Goal: Task Accomplishment & Management: Use online tool/utility

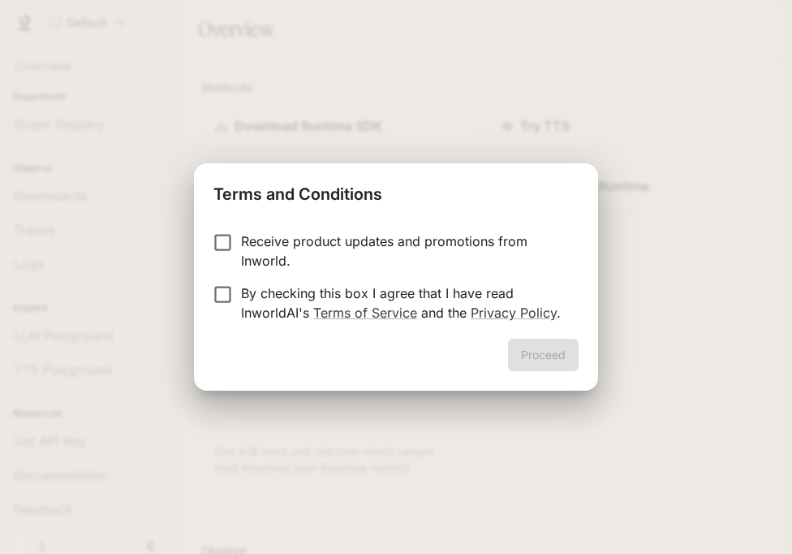
click at [449, 294] on p "By checking this box I agree that I have read InworldAI's Terms of Service and …" at bounding box center [403, 302] width 325 height 39
click at [529, 343] on button "Proceed" at bounding box center [543, 355] width 71 height 32
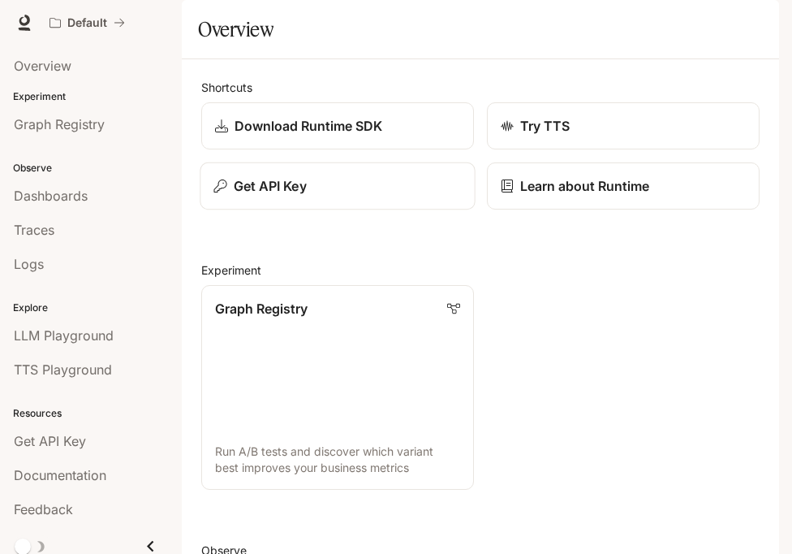
click at [374, 196] on div "Get API Key" at bounding box center [338, 185] width 248 height 19
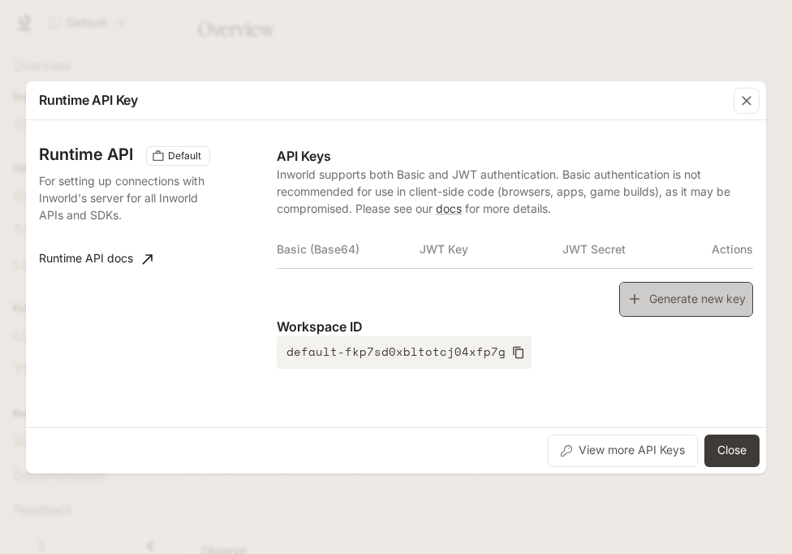
click at [641, 290] on button "Generate new key" at bounding box center [687, 299] width 134 height 35
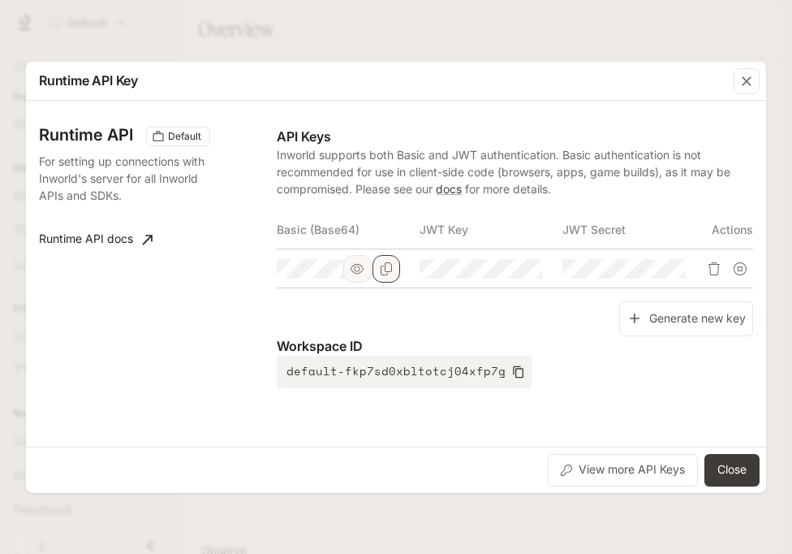
click at [388, 271] on icon "Copy Basic (Base64)" at bounding box center [386, 268] width 11 height 13
click at [738, 455] on button "Close" at bounding box center [732, 470] width 55 height 32
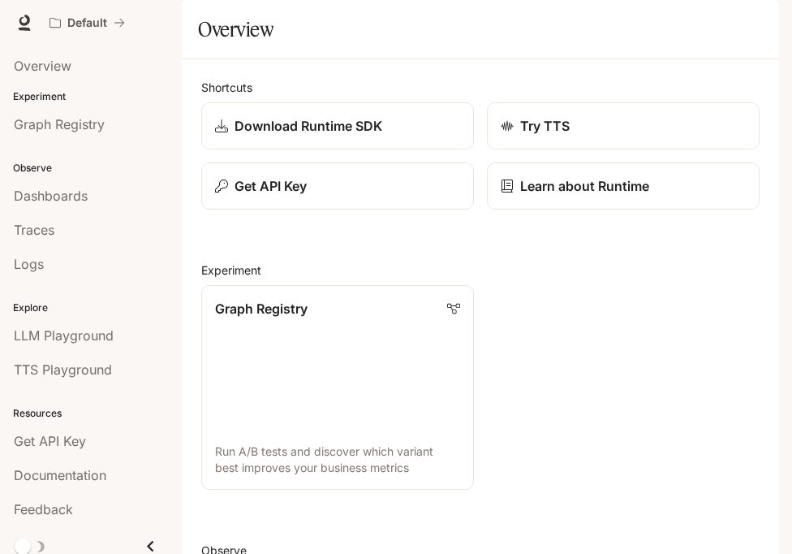
click at [753, 27] on icon "button" at bounding box center [757, 23] width 9 height 9
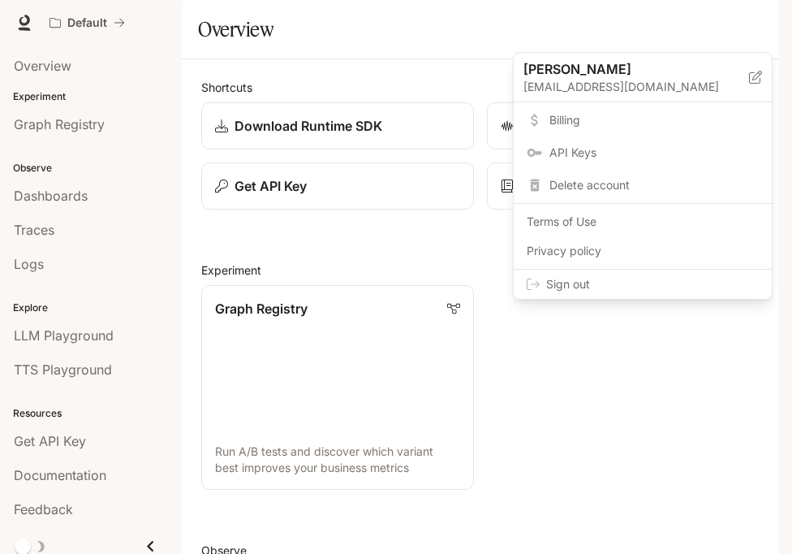
click at [716, 279] on span "Sign out" at bounding box center [652, 284] width 213 height 16
